Goal: Task Accomplishment & Management: Manage account settings

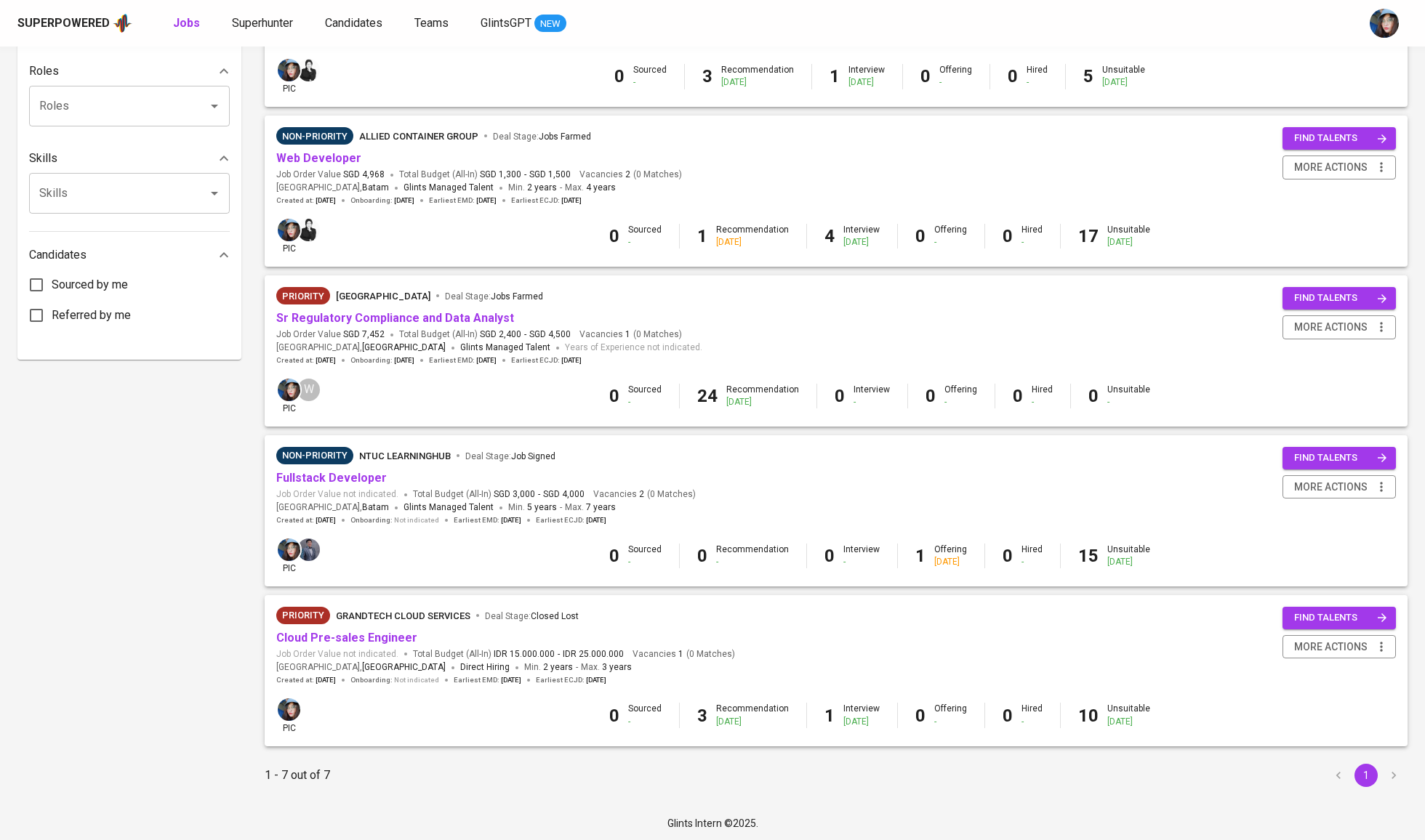
scroll to position [576, 0]
click at [407, 316] on link "Sr Regulatory Compliance and Data Analyst" at bounding box center [395, 319] width 238 height 14
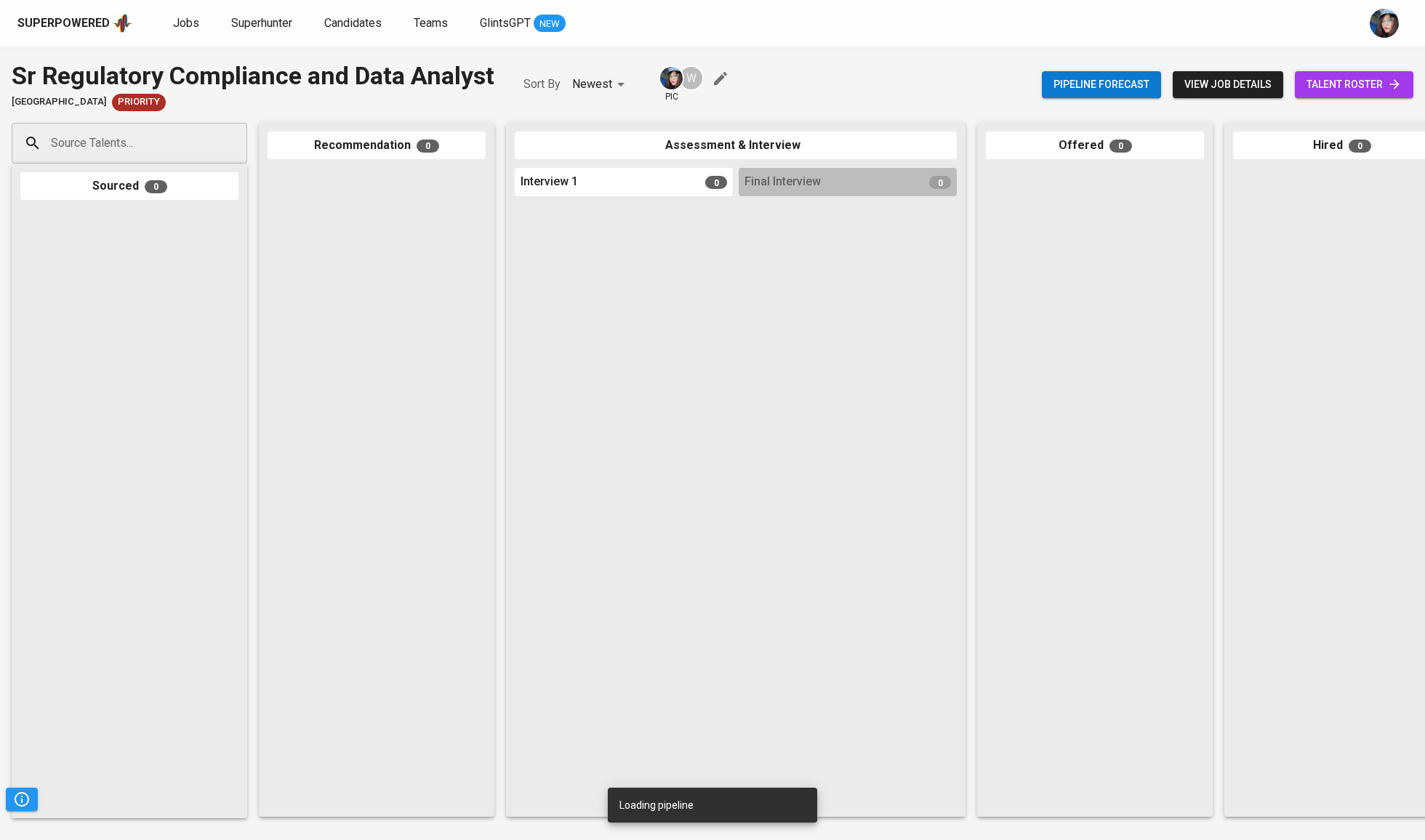
click at [1370, 83] on span "talent roster" at bounding box center [1354, 85] width 95 height 18
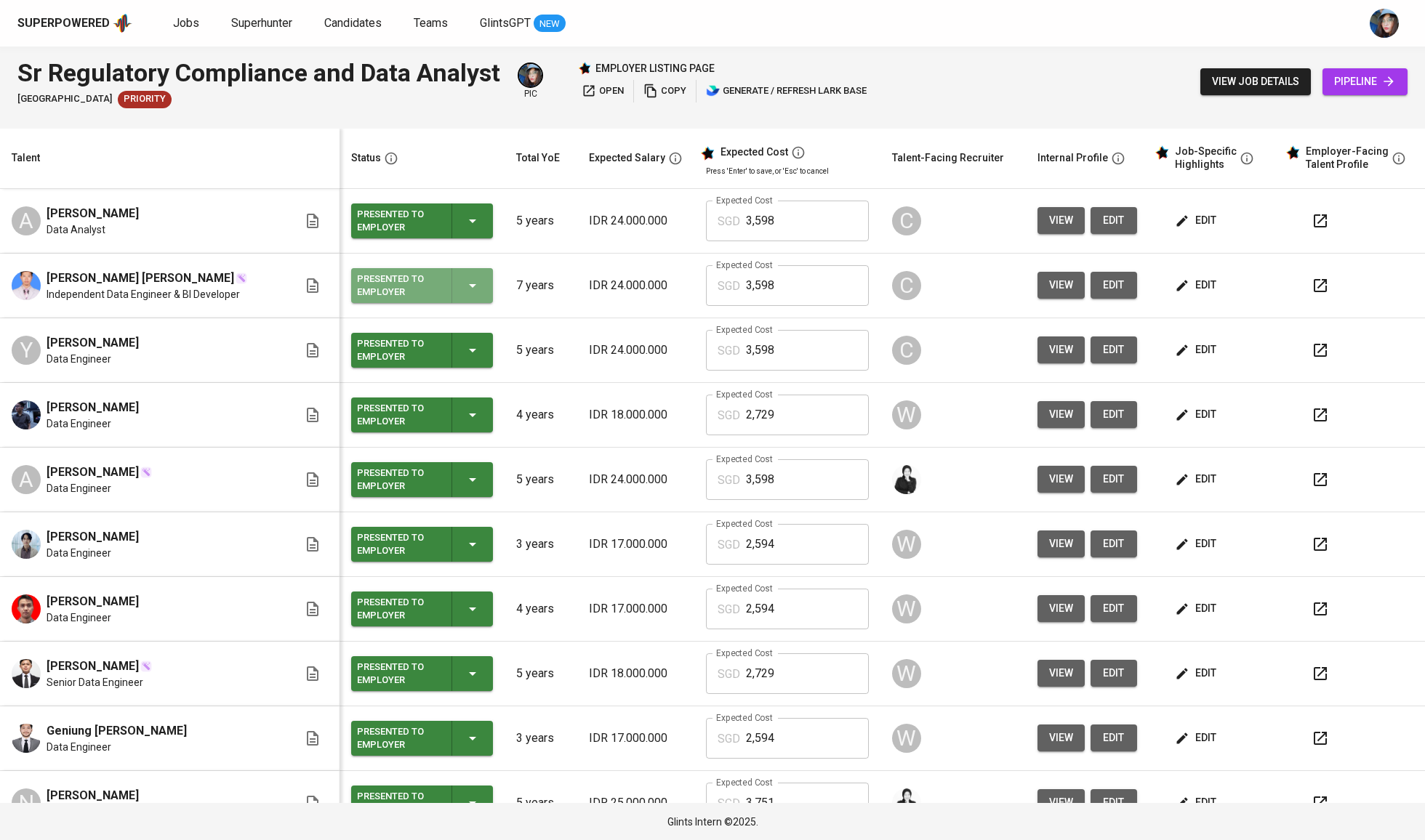
click at [478, 289] on div "Presented to Employer" at bounding box center [422, 286] width 130 height 35
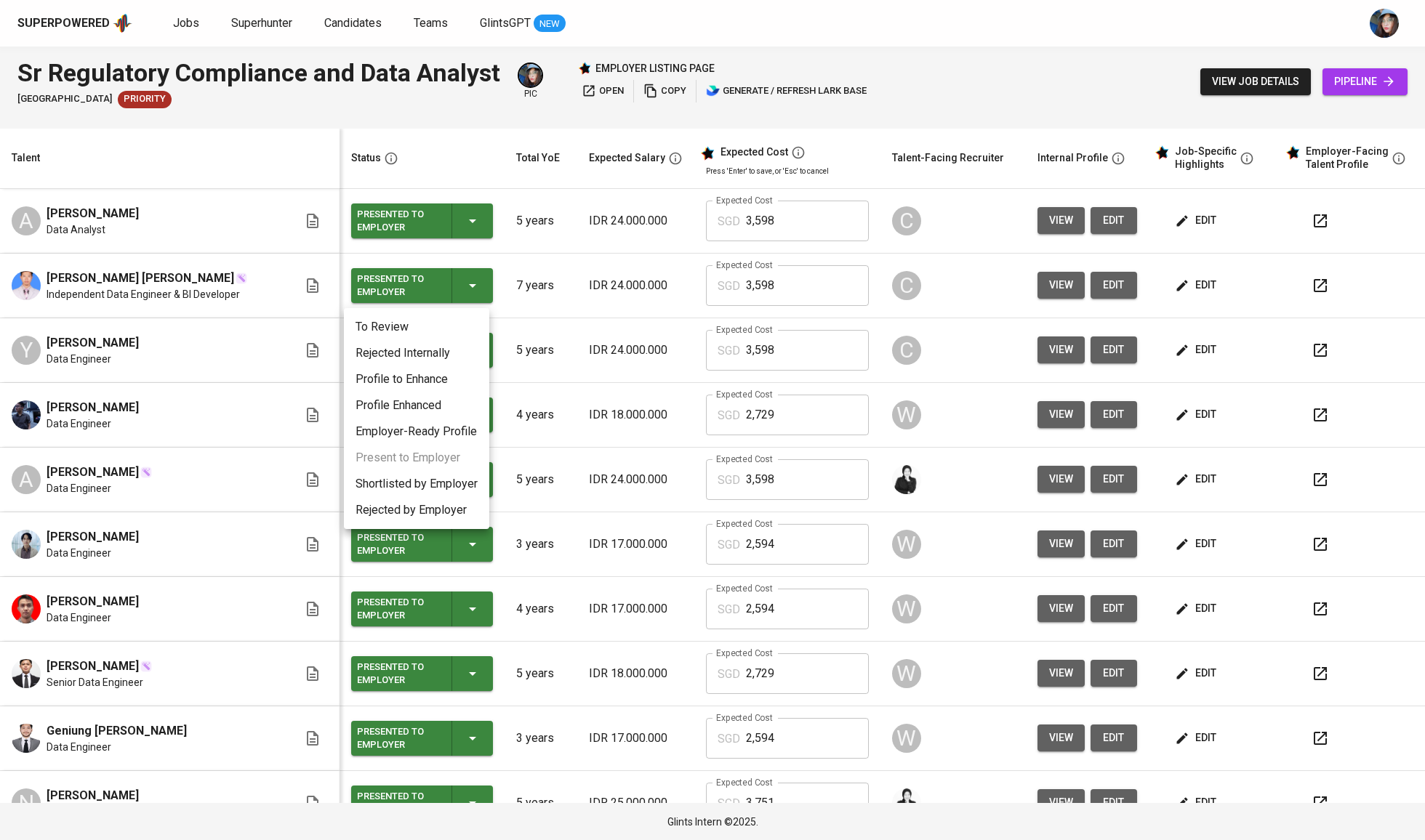
click at [431, 477] on li "Shortlisted by Employer" at bounding box center [416, 484] width 145 height 26
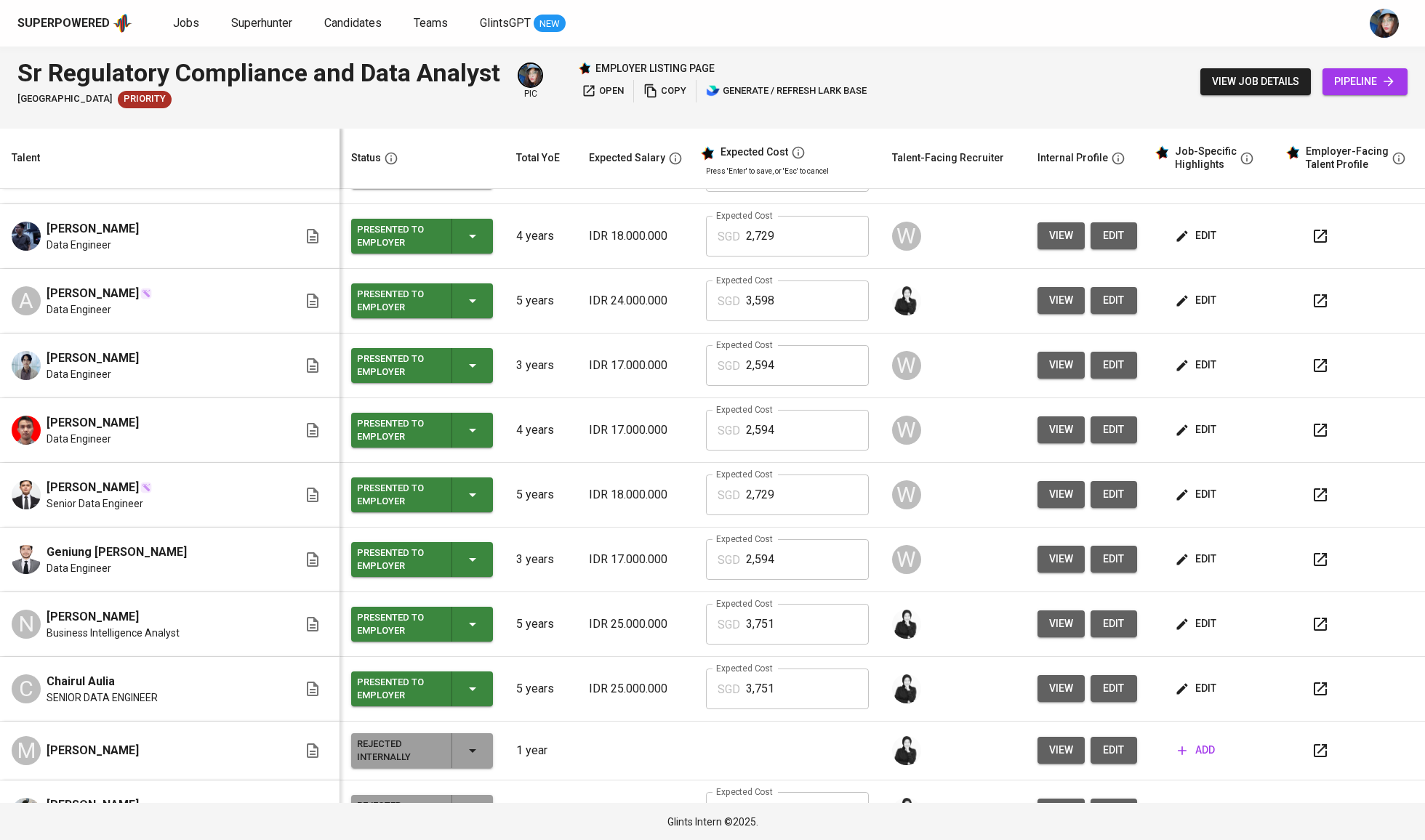
scroll to position [219, 0]
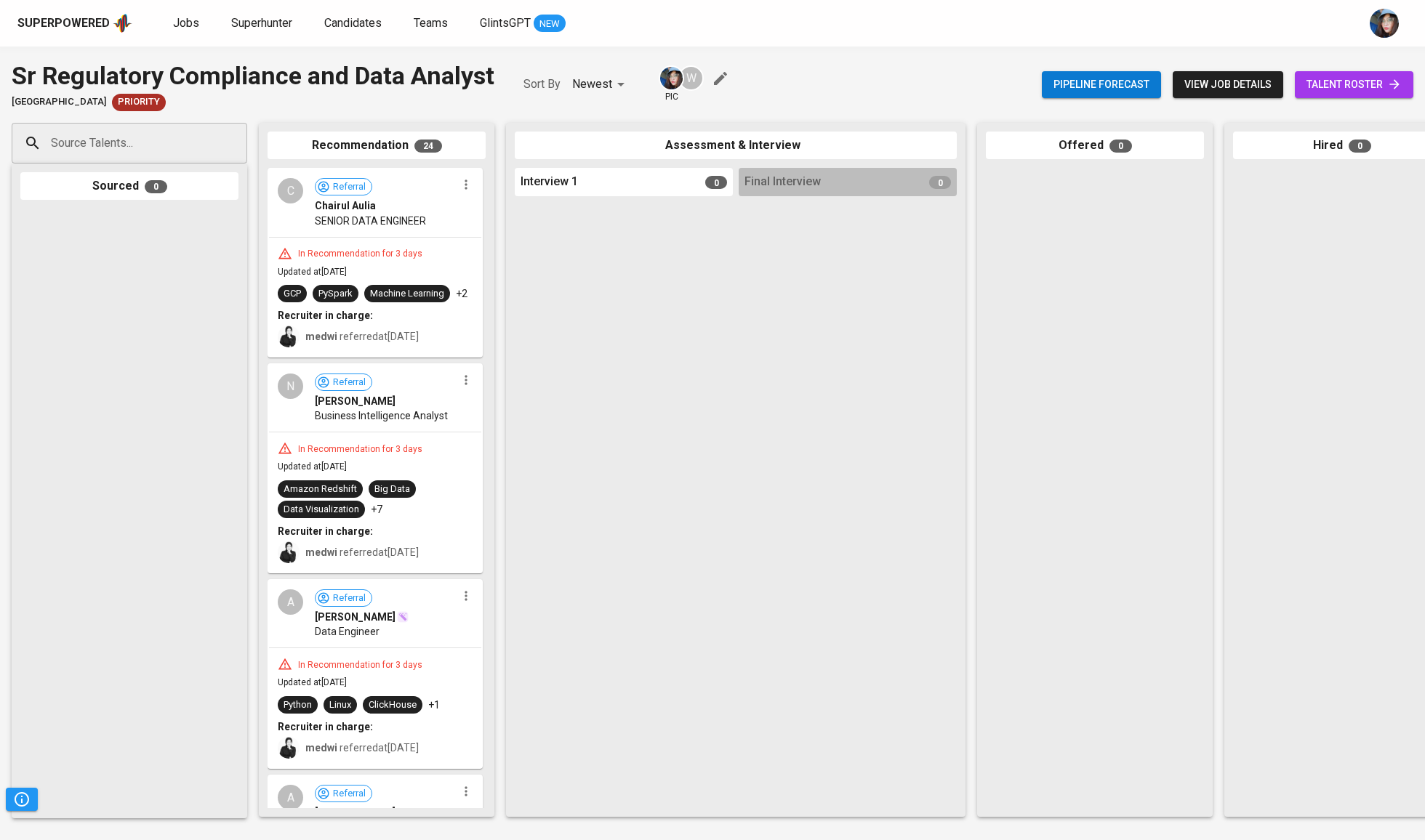
click at [1387, 79] on icon at bounding box center [1394, 84] width 14 height 14
